Goal: Task Accomplishment & Management: Manage account settings

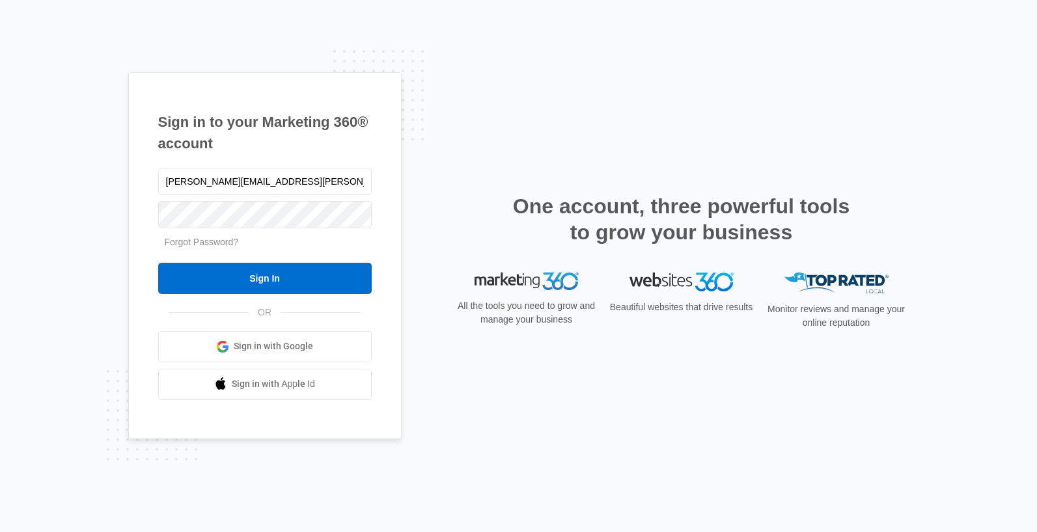
type input "[PERSON_NAME][EMAIL_ADDRESS][PERSON_NAME][DOMAIN_NAME]"
click at [158, 263] on input "Sign In" at bounding box center [264, 278] width 213 height 31
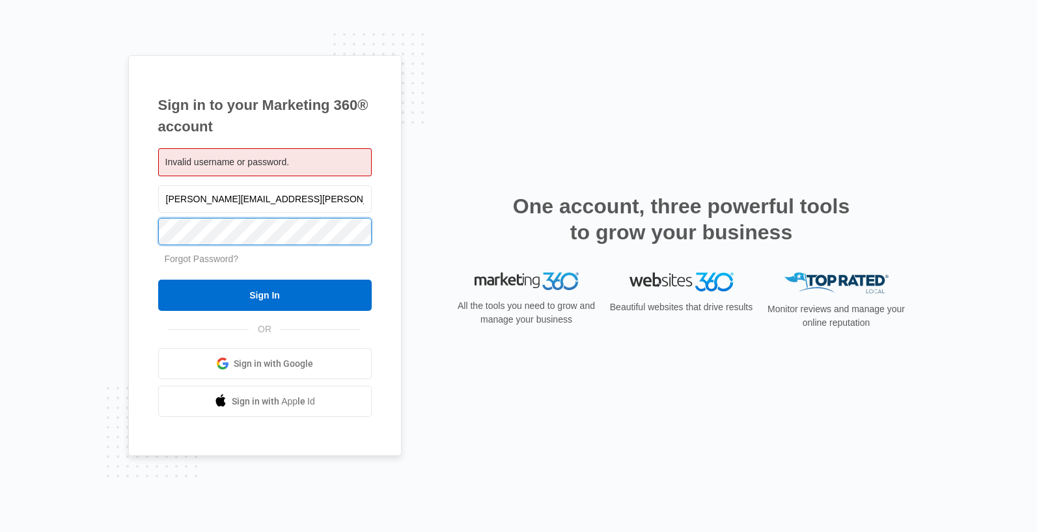
click at [158, 280] on input "Sign In" at bounding box center [264, 295] width 213 height 31
